Goal: Task Accomplishment & Management: Manage account settings

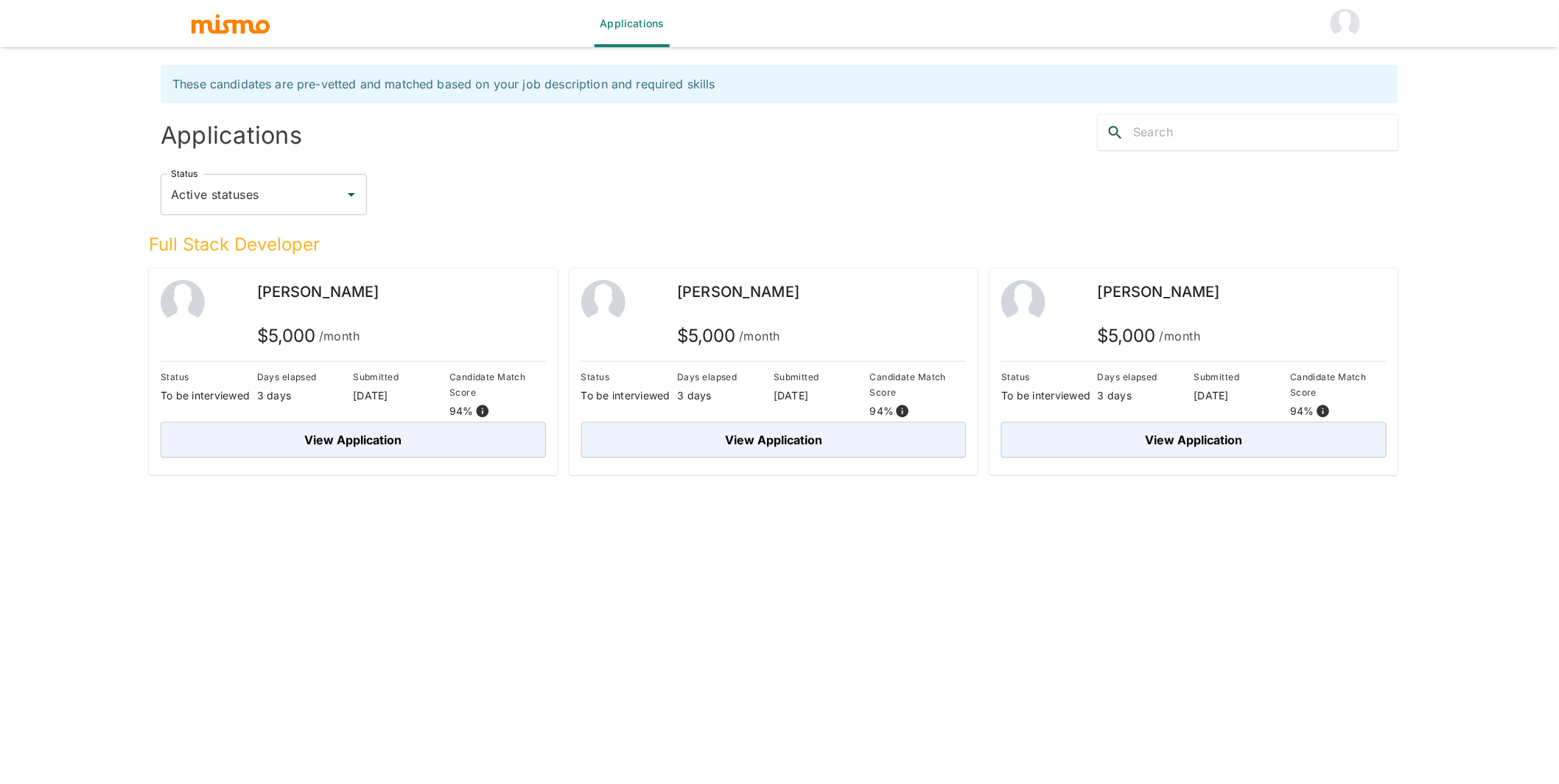
click at [1339, 21] on img "account of current user" at bounding box center [1345, 24] width 30 height 30
click at [1356, 59] on li "Log out" at bounding box center [1346, 68] width 68 height 30
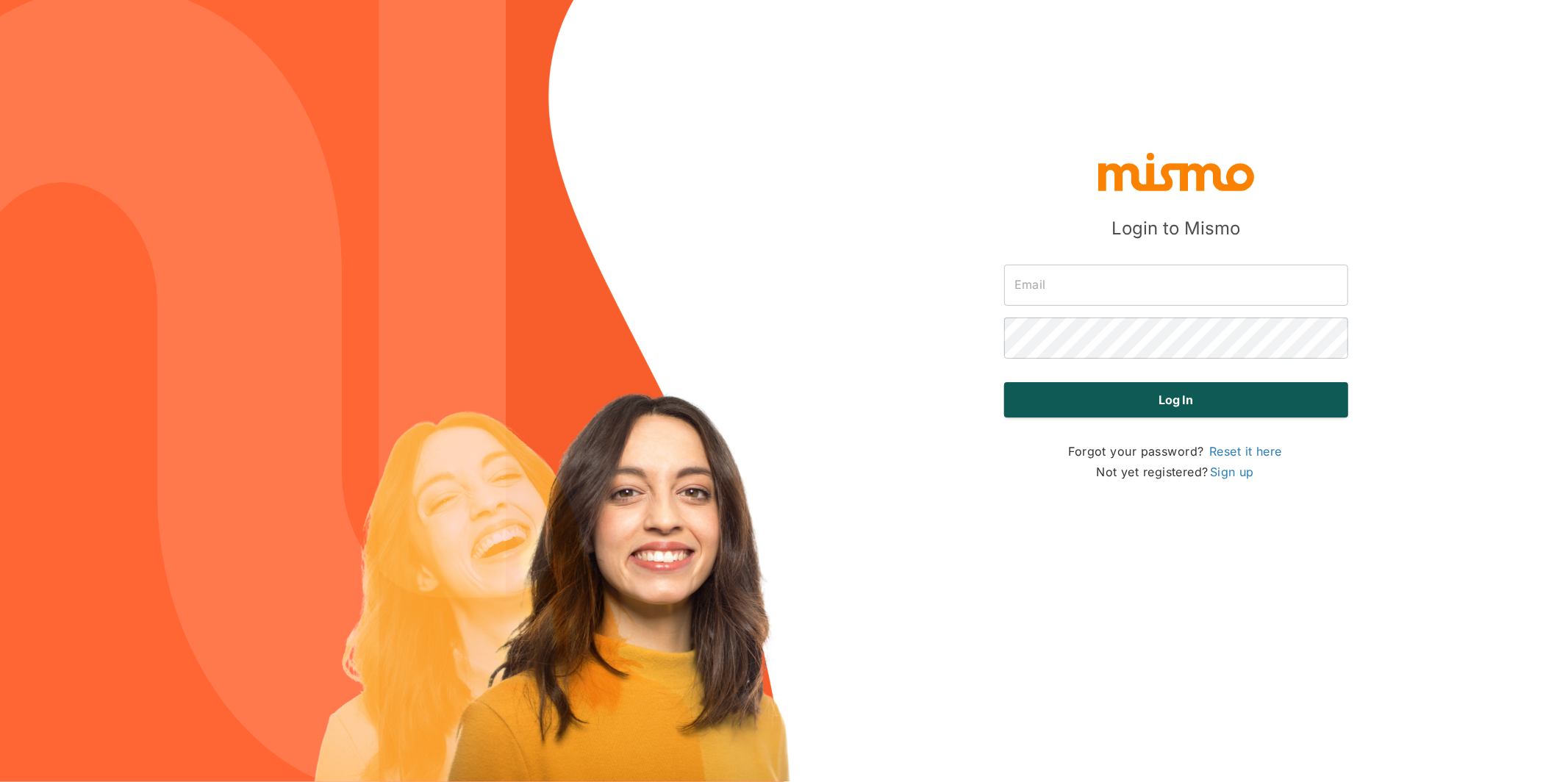
type input "[PERSON_NAME][EMAIL_ADDRESS][DOMAIN_NAME]"
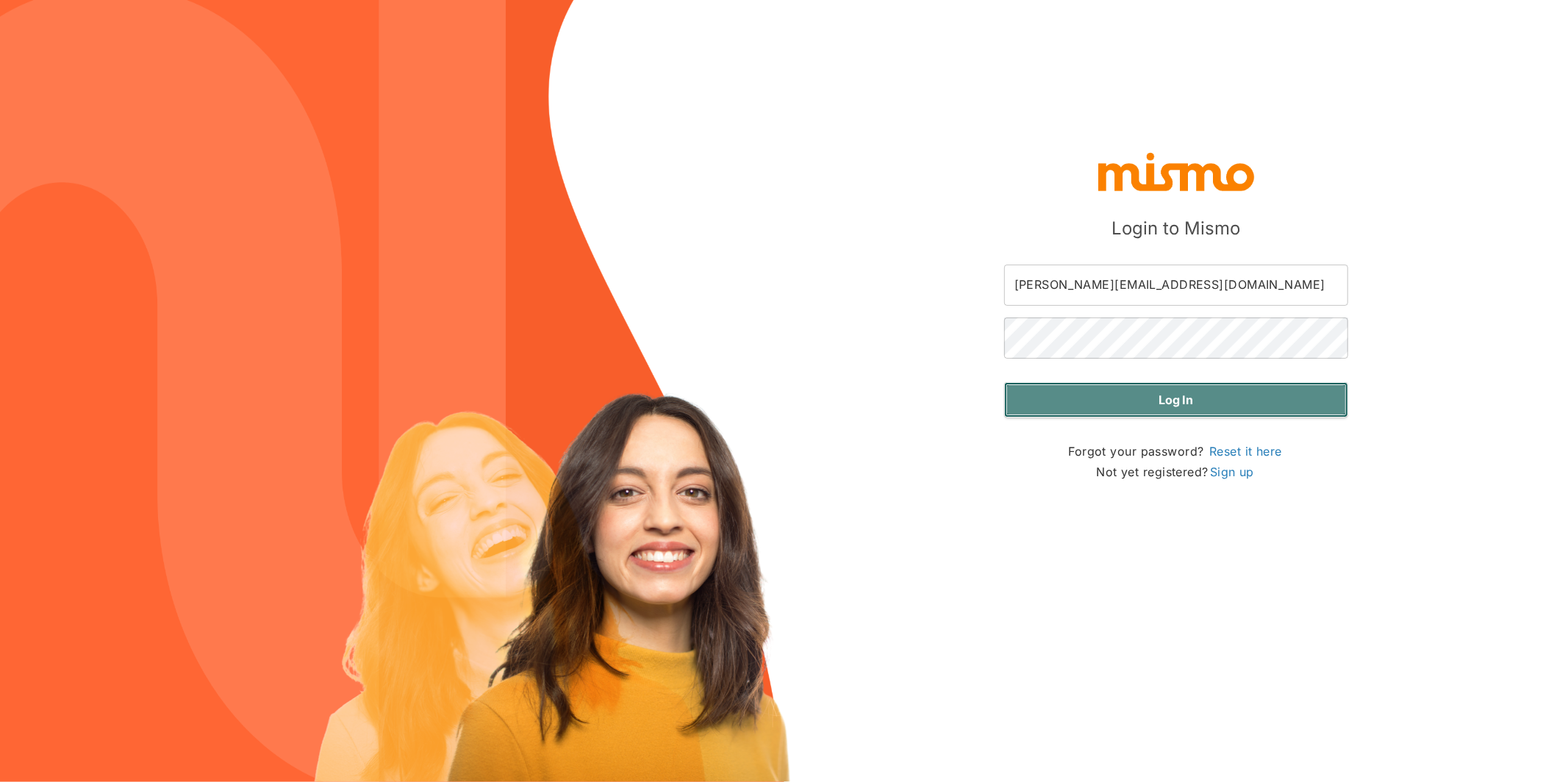
click at [1166, 401] on button "Log in" at bounding box center [1176, 400] width 344 height 36
